Goal: Find specific page/section: Locate a particular part of the current website

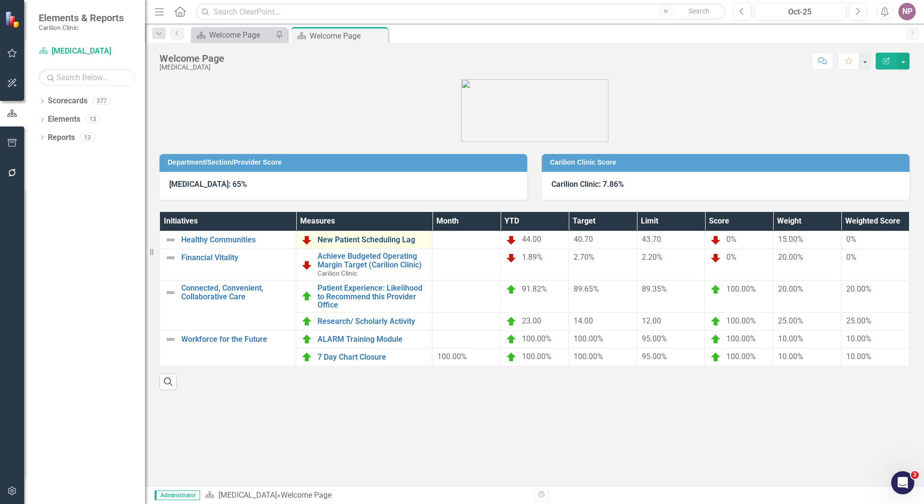
click at [387, 243] on link "New Patient Scheduling Lag" at bounding box center [372, 240] width 110 height 9
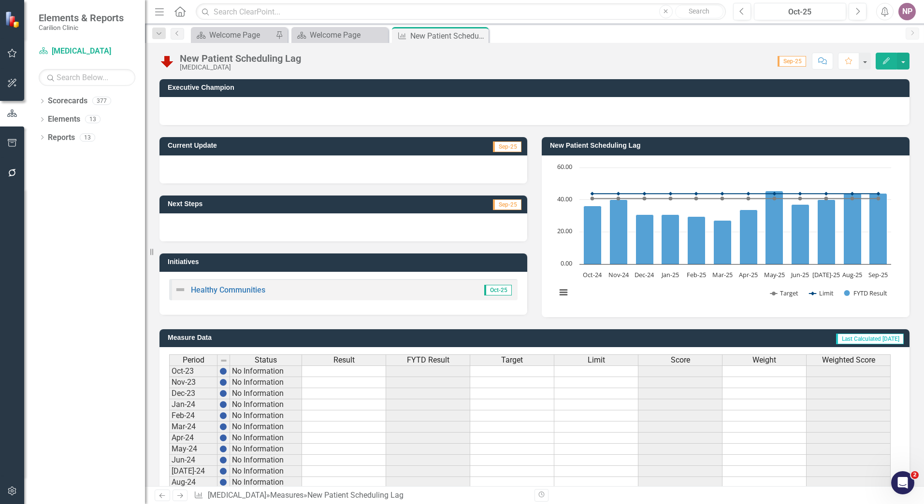
scroll to position [171, 0]
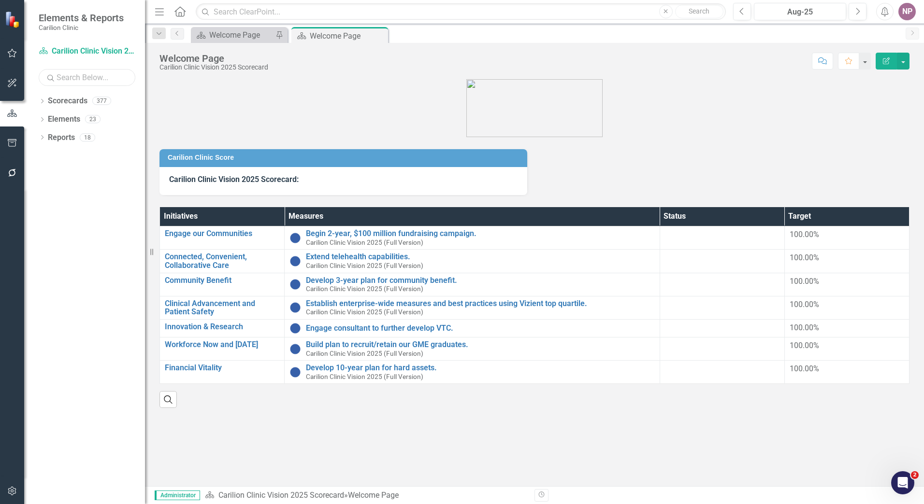
click at [61, 81] on input "text" at bounding box center [87, 77] width 97 height 17
type input "ger"
click at [46, 99] on div "Dropdown Scorecards 22" at bounding box center [92, 102] width 106 height 18
click at [41, 103] on icon "Dropdown" at bounding box center [42, 102] width 7 height 5
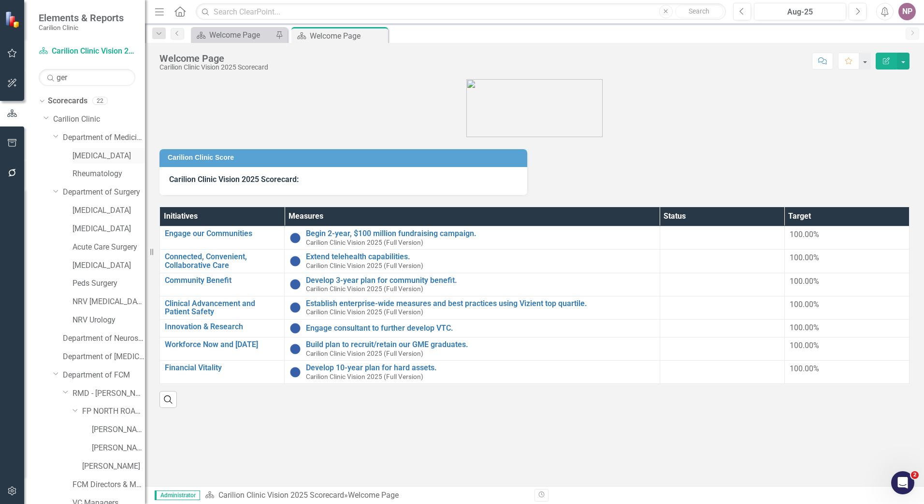
click at [85, 153] on link "[MEDICAL_DATA]" at bounding box center [108, 156] width 72 height 11
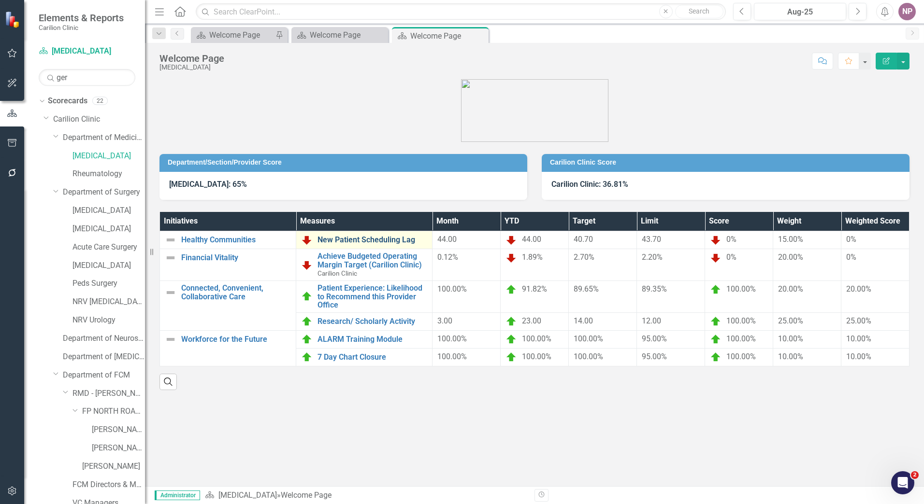
click at [386, 243] on link "New Patient Scheduling Lag" at bounding box center [372, 240] width 110 height 9
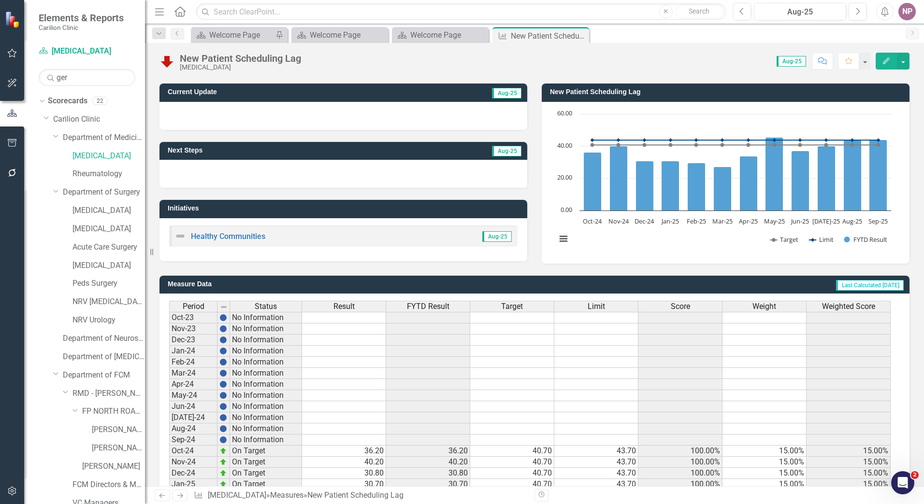
scroll to position [171, 0]
